Goal: Task Accomplishment & Management: Use online tool/utility

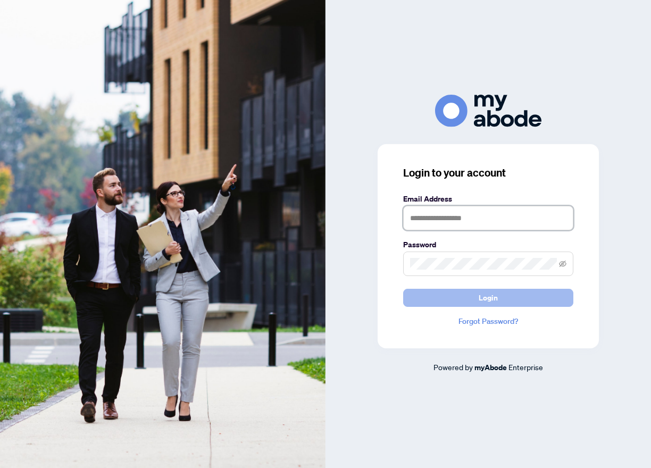
type input "**********"
click at [503, 303] on button "Login" at bounding box center [488, 298] width 170 height 18
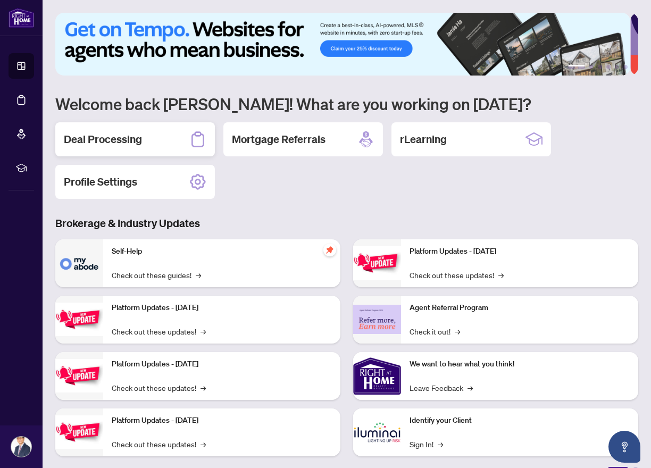
click at [143, 137] on div "Deal Processing" at bounding box center [135, 139] width 160 height 34
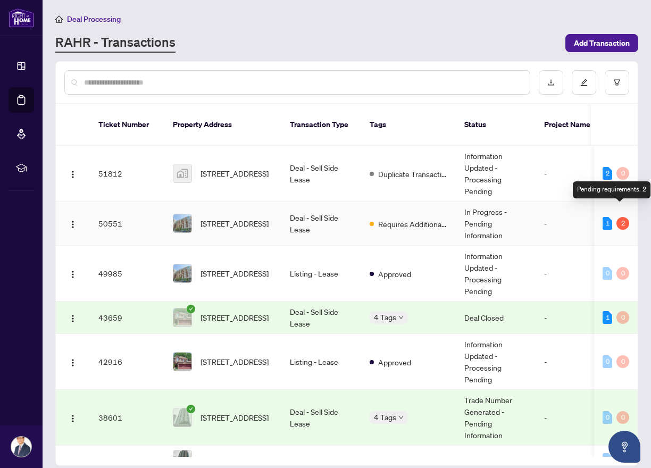
click at [620, 217] on div "2" at bounding box center [623, 223] width 13 height 13
click at [617, 217] on div "2" at bounding box center [623, 223] width 13 height 13
click at [111, 213] on td "50551" at bounding box center [127, 224] width 74 height 44
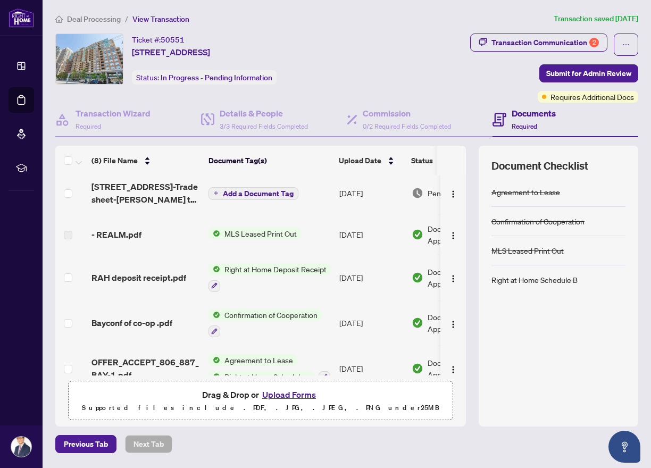
scroll to position [48, 0]
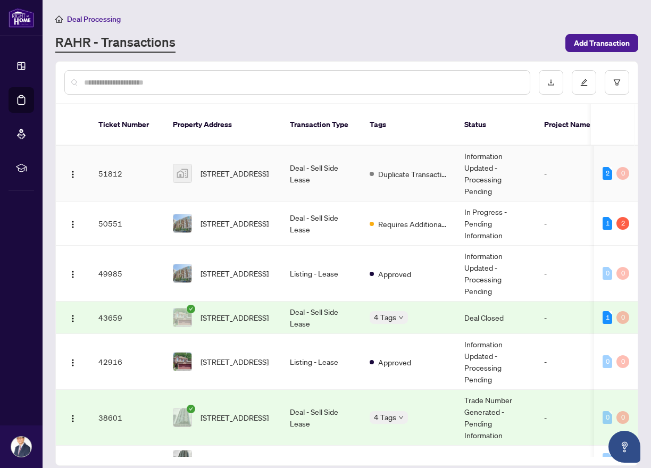
click at [109, 161] on td "51812" at bounding box center [127, 174] width 74 height 56
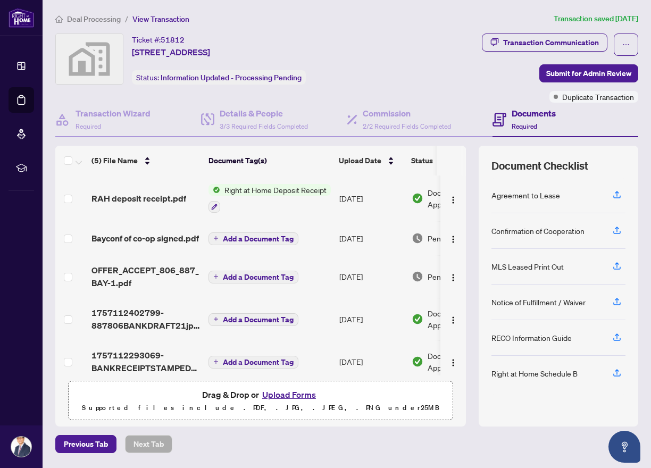
scroll to position [0, 60]
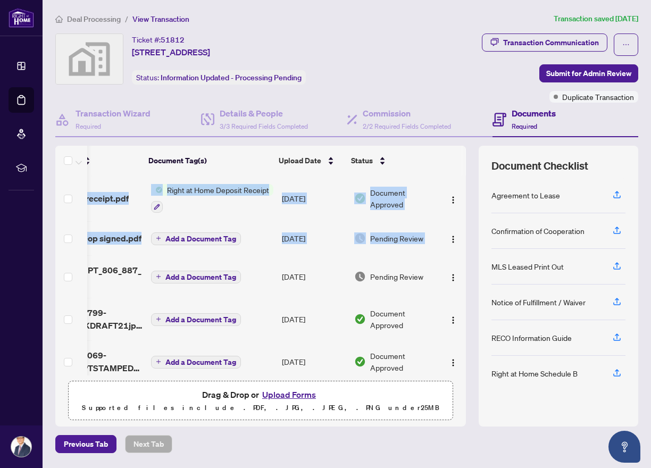
drag, startPoint x: 461, startPoint y: 247, endPoint x: 465, endPoint y: 255, distance: 8.1
click at [464, 256] on div "RAH deposit receipt.pdf Right at Home Deposit Receipt [DATE] Document Approved …" at bounding box center [260, 276] width 411 height 200
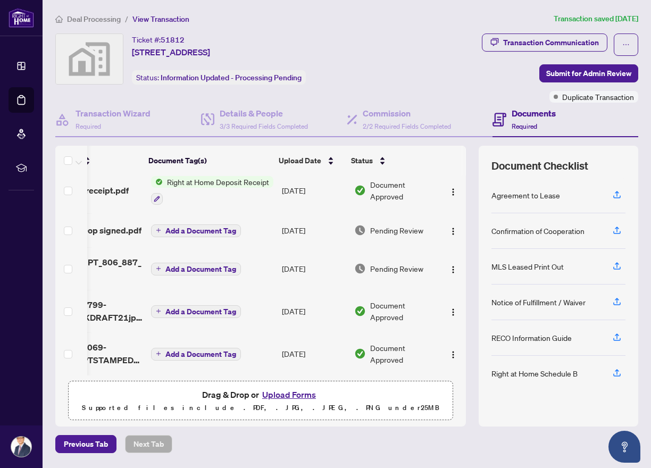
click at [254, 290] on td "Add a Document Tag" at bounding box center [212, 311] width 131 height 43
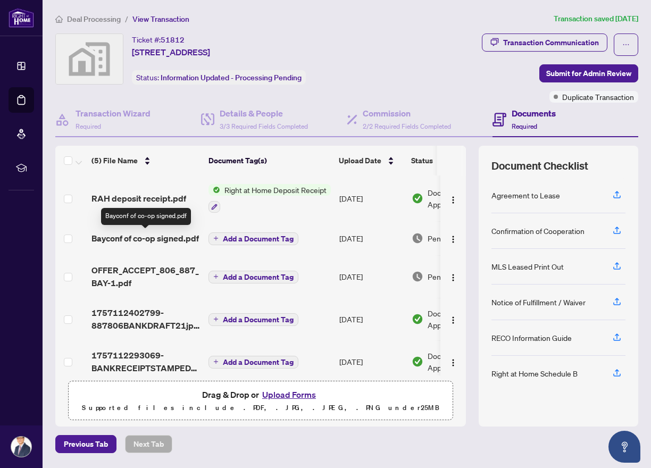
click at [160, 240] on span "Bayconf of co-op signed.pdf" at bounding box center [145, 238] width 107 height 13
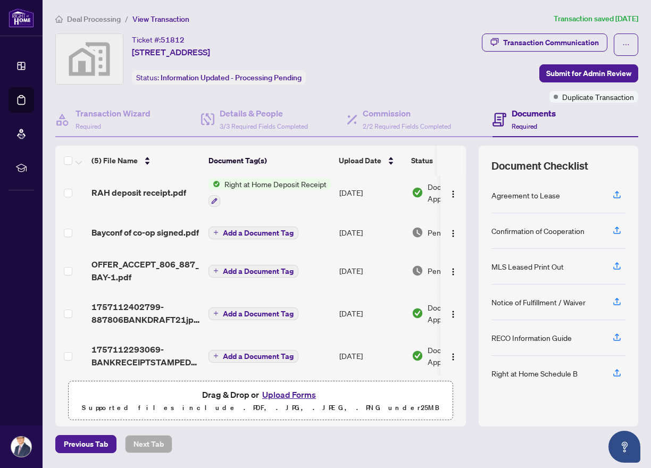
scroll to position [11, 0]
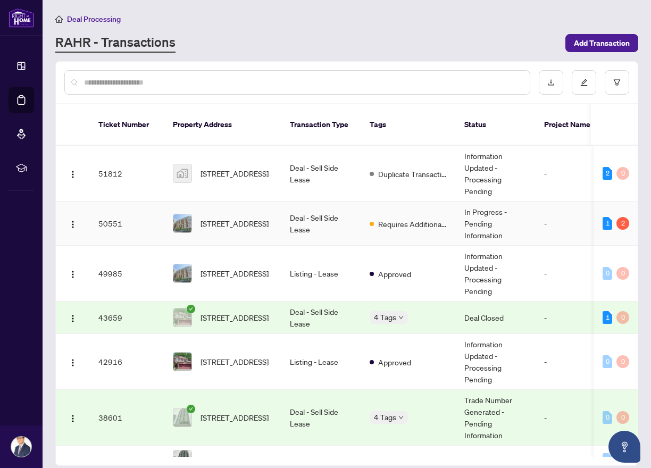
click at [112, 214] on td "50551" at bounding box center [127, 224] width 74 height 44
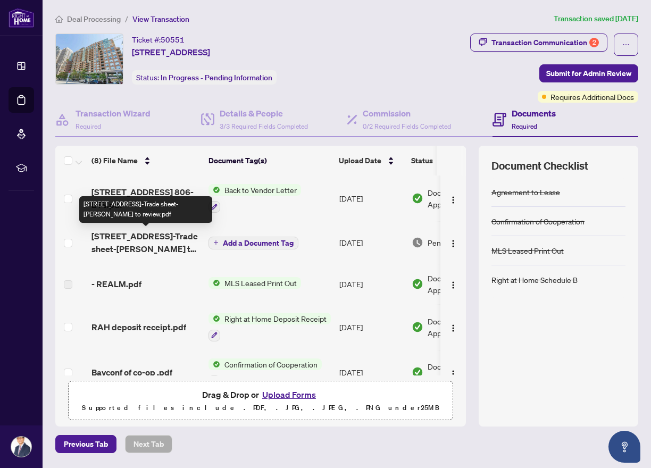
click at [169, 246] on span "[STREET_ADDRESS]-Trade sheet-[PERSON_NAME] to review.pdf" at bounding box center [146, 243] width 109 height 26
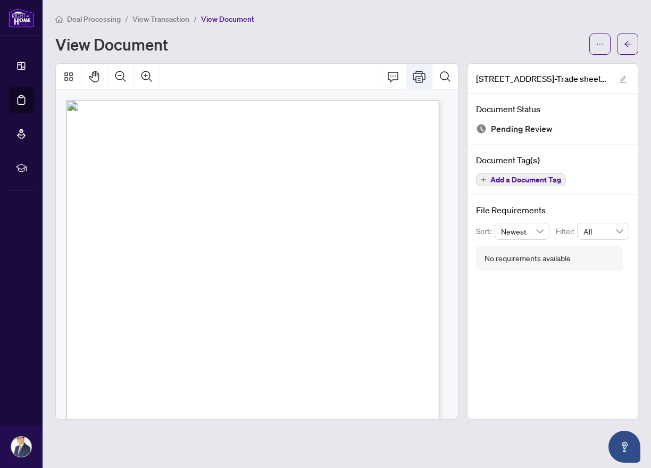
click at [423, 80] on icon "Print" at bounding box center [419, 76] width 13 height 13
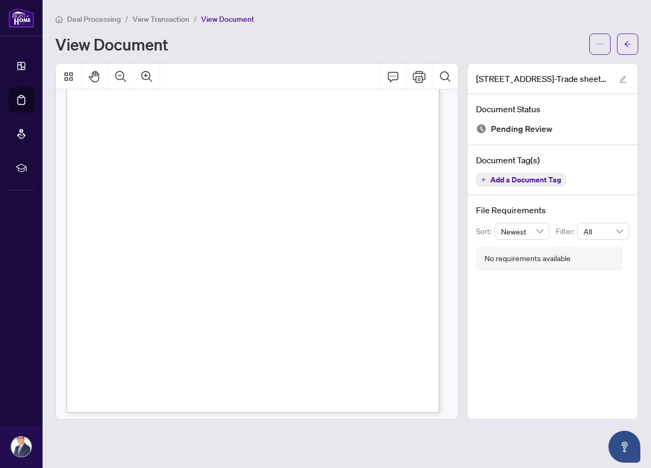
scroll to position [174, 0]
click at [70, 79] on icon "Thumbnails" at bounding box center [68, 76] width 9 height 9
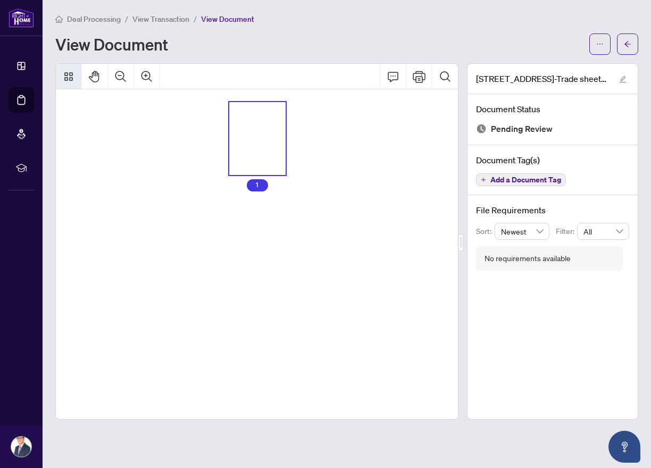
scroll to position [0, 0]
click at [95, 79] on icon "Pan Mode" at bounding box center [94, 76] width 13 height 13
click at [71, 76] on icon "Thumbnails" at bounding box center [68, 76] width 13 height 13
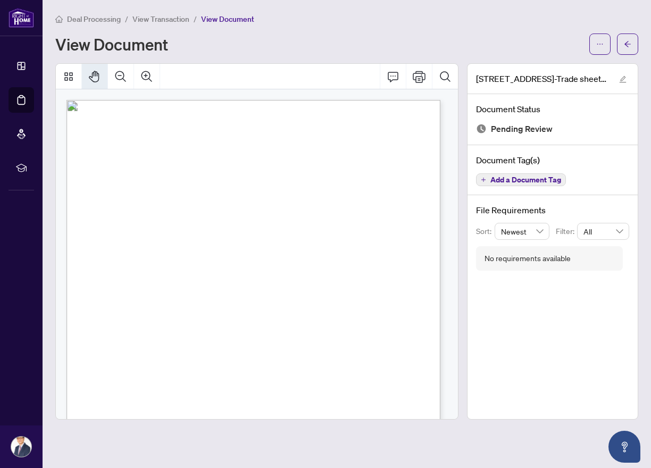
click at [95, 77] on icon "Pan Mode" at bounding box center [94, 76] width 13 height 13
click at [96, 78] on icon "Pan Mode" at bounding box center [94, 76] width 13 height 13
click at [395, 79] on icon "Comment" at bounding box center [393, 76] width 13 height 13
click at [395, 79] on icon "Comment" at bounding box center [393, 77] width 11 height 10
click at [395, 77] on icon "Comment" at bounding box center [393, 76] width 13 height 13
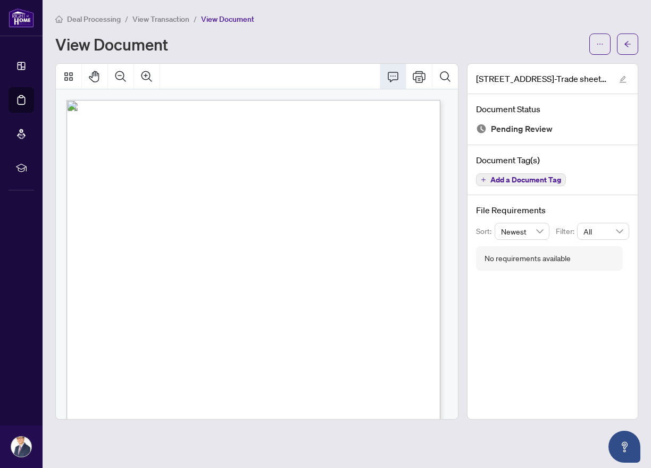
click at [395, 77] on icon "Comment" at bounding box center [393, 76] width 13 height 13
click at [604, 45] on button "button" at bounding box center [600, 44] width 21 height 21
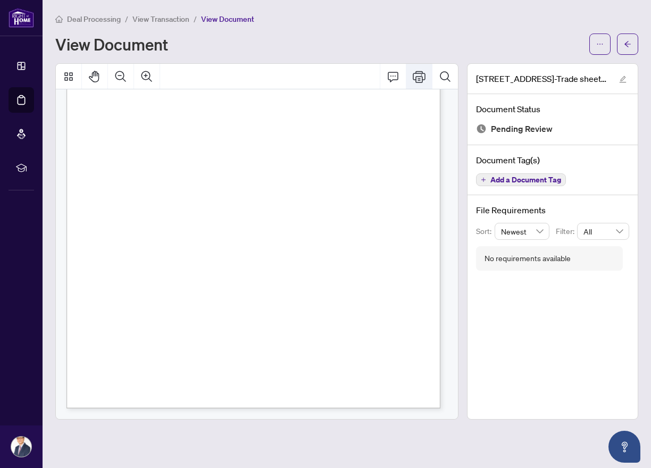
click at [417, 80] on icon "Print" at bounding box center [419, 76] width 13 height 13
